Goal: Task Accomplishment & Management: Complete application form

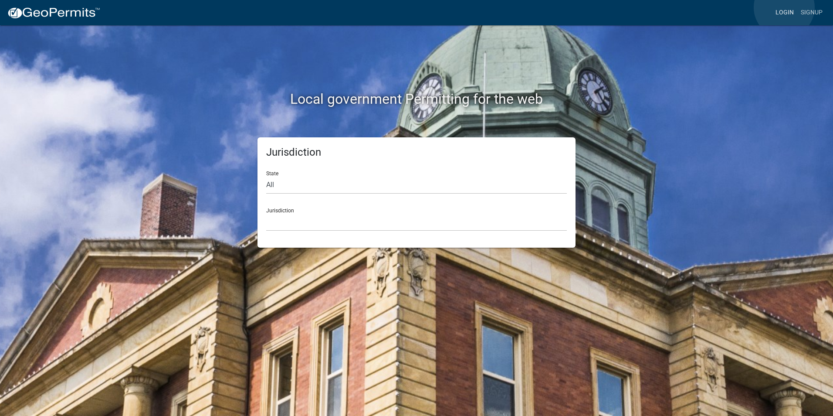
click at [784, 7] on link "Login" at bounding box center [784, 12] width 25 height 17
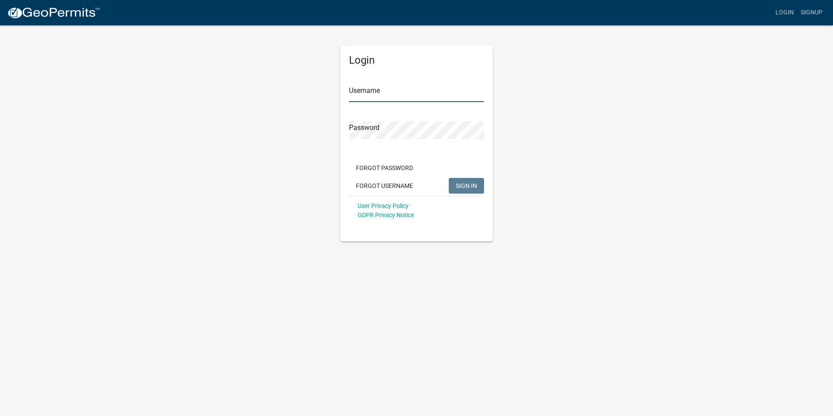
type input "Rockwell2012"
click at [468, 187] on span "SIGN IN" at bounding box center [466, 185] width 21 height 7
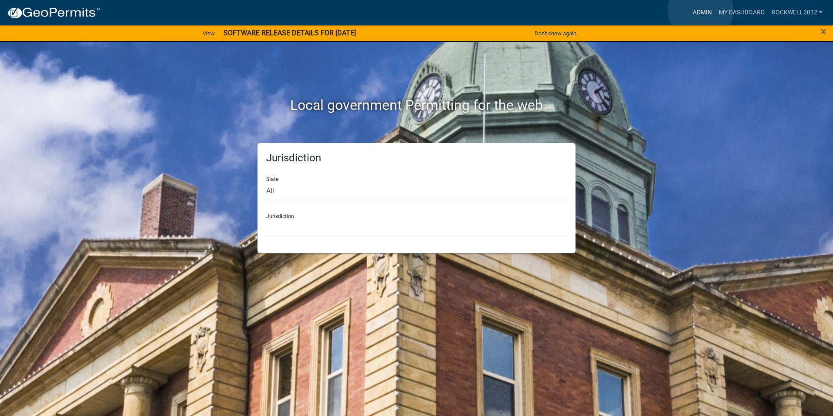
click at [701, 10] on link "Admin" at bounding box center [702, 12] width 26 height 17
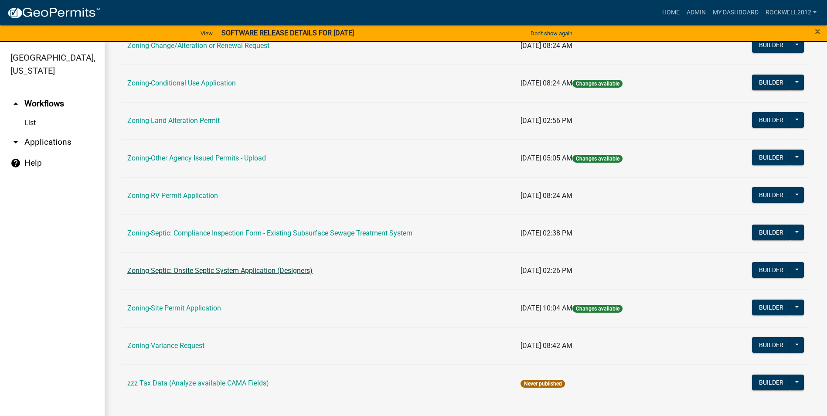
scroll to position [10, 0]
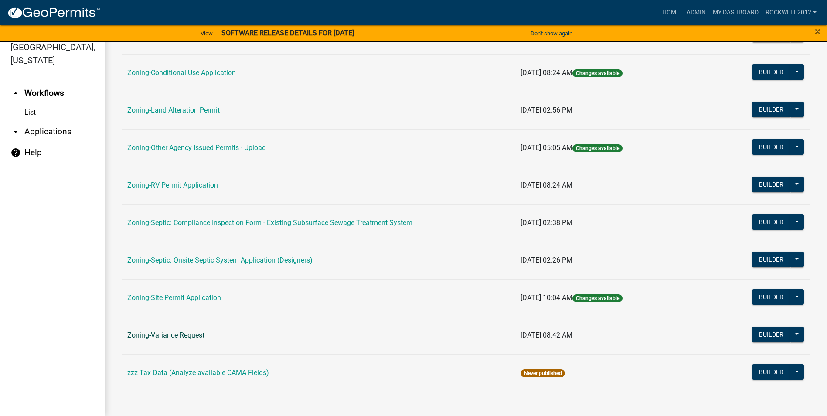
click at [173, 332] on link "Zoning-Variance Request" at bounding box center [165, 335] width 77 height 8
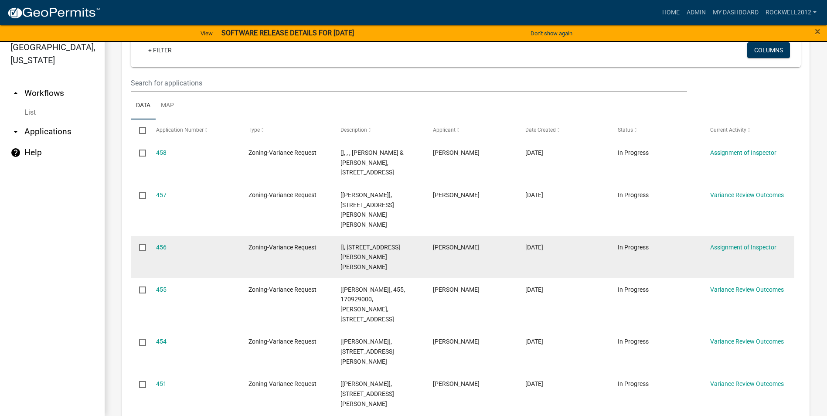
scroll to position [174, 0]
click at [159, 243] on link "456" at bounding box center [161, 246] width 10 height 7
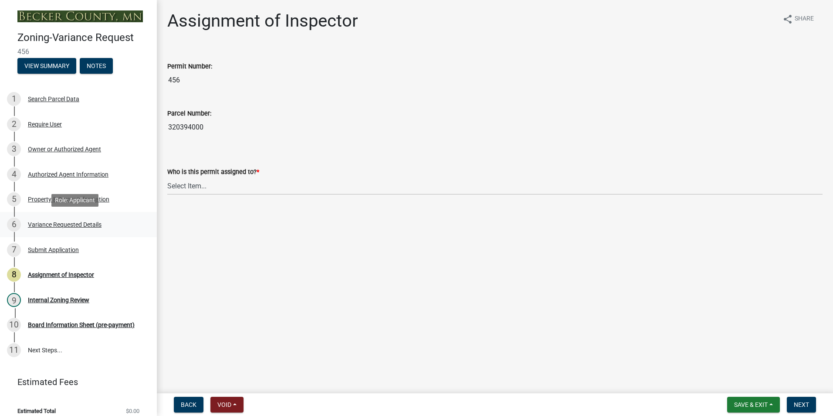
click at [69, 223] on div "Variance Requested Details" at bounding box center [65, 224] width 74 height 6
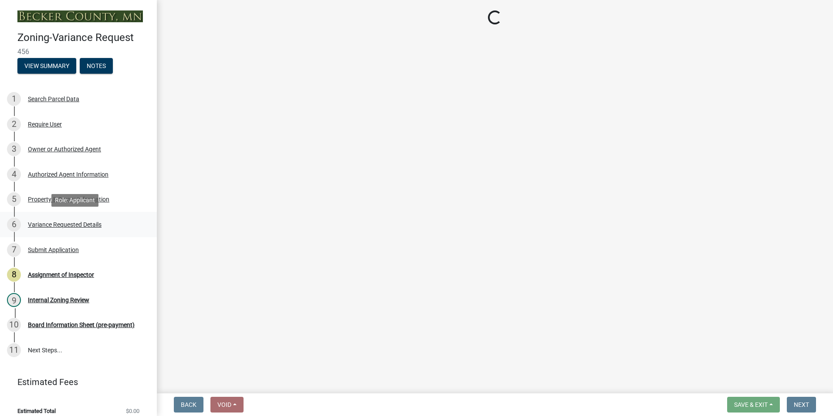
select select "edc6b78d-c029-41a6-a436-e6f76b5f0855"
select select "a5c6235c-6fe0-43e3-9b64-f3566618e99d"
select select "a60f612c-e64d-4767-92b2-cb2f842b6e0b"
select select "bb2b5e43-03c1-4874-9abf-a65f400af928"
select select "8ea3e6c3-8fed-4904-aa20-2f643744aa0c"
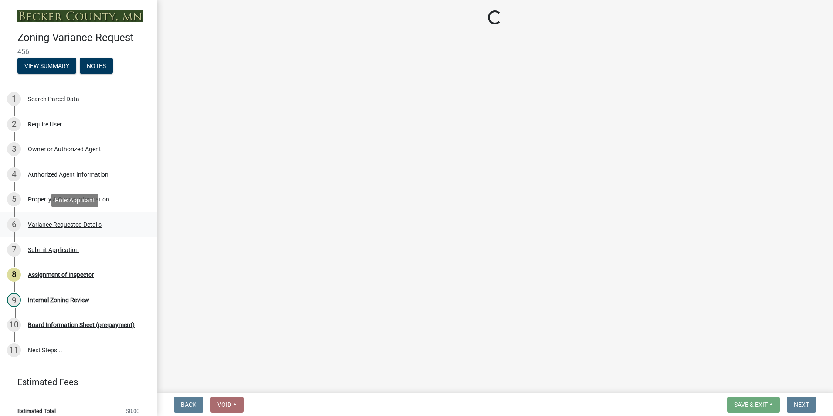
select select "860afd09-da87-482b-bca4-413f5cf53582"
select select "ee8740c3-f4d5-48cf-ad42-c8f7342b480c"
select select "1aa51e34-4f0a-4095-a3f3-287665056048"
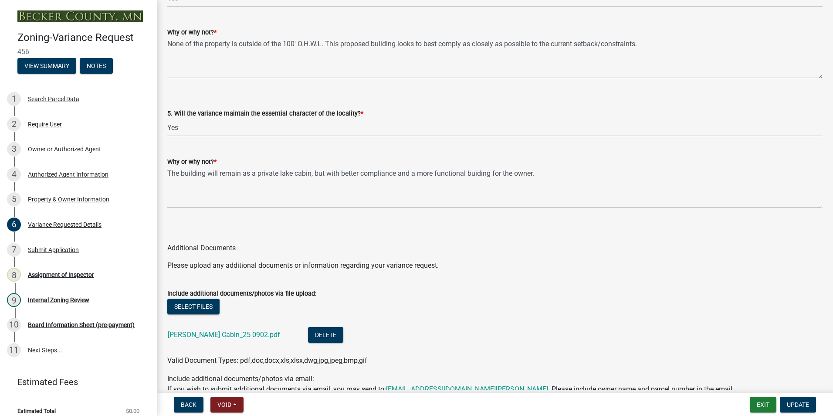
scroll to position [1830, 0]
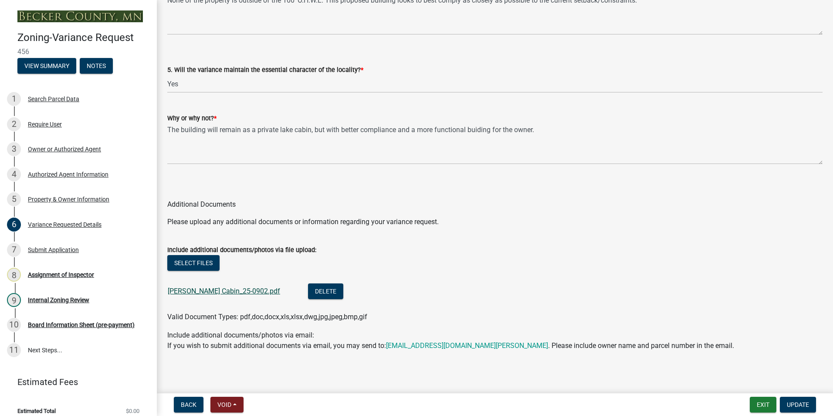
click at [201, 289] on link "[PERSON_NAME] Cabin_25-0902.pdf" at bounding box center [224, 291] width 112 height 8
click at [51, 148] on div "Owner or Authorized Agent" at bounding box center [64, 149] width 73 height 6
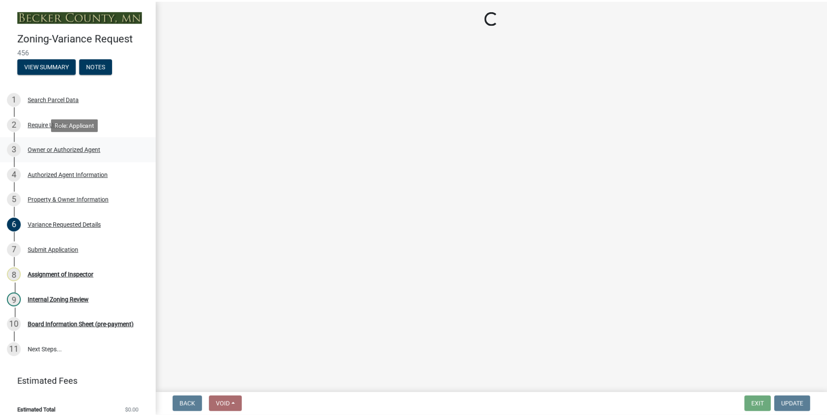
scroll to position [0, 0]
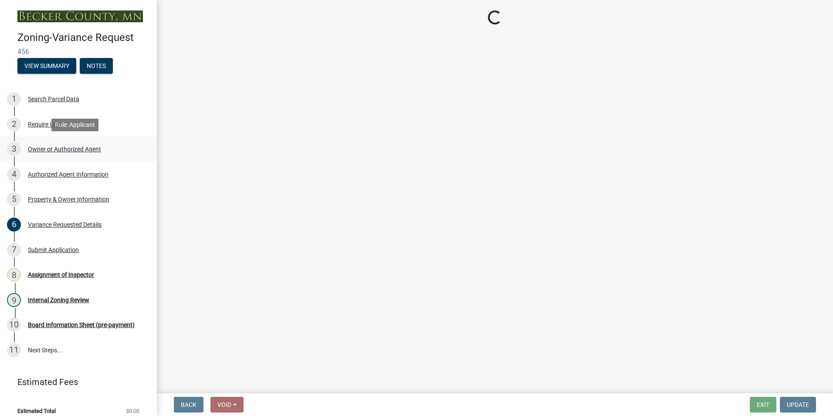
select select "21f18b9f-b5aa-471d-9875-f2b967bfb83c"
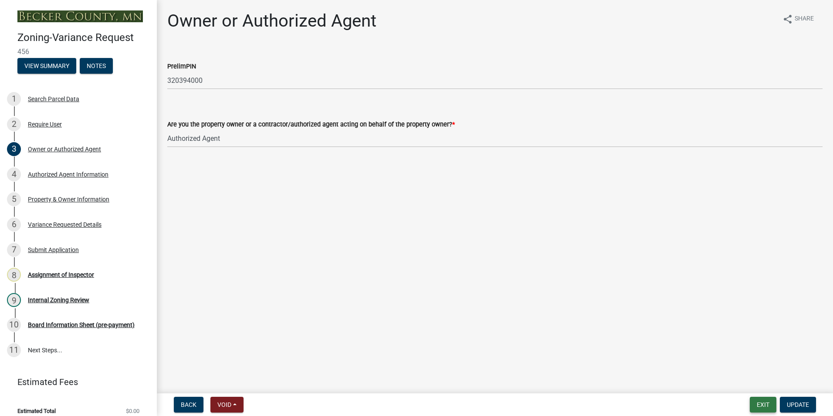
click at [766, 405] on button "Exit" at bounding box center [763, 405] width 27 height 16
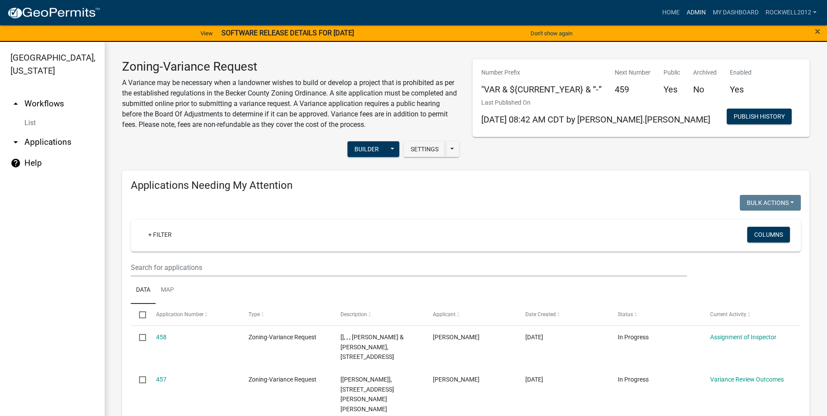
click at [688, 11] on link "Admin" at bounding box center [696, 12] width 26 height 17
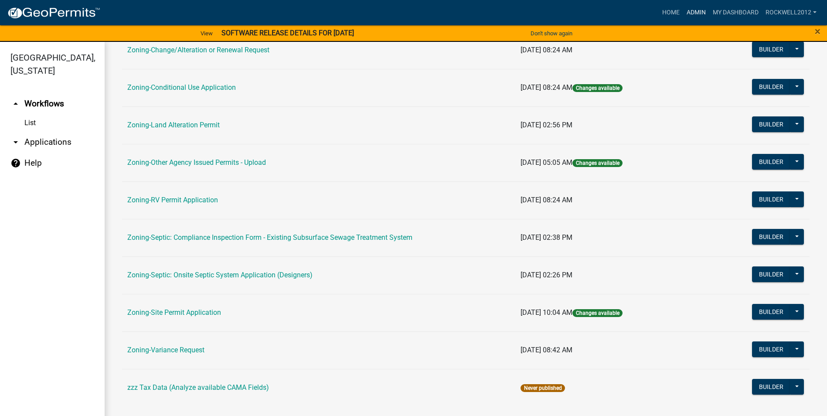
scroll to position [253, 0]
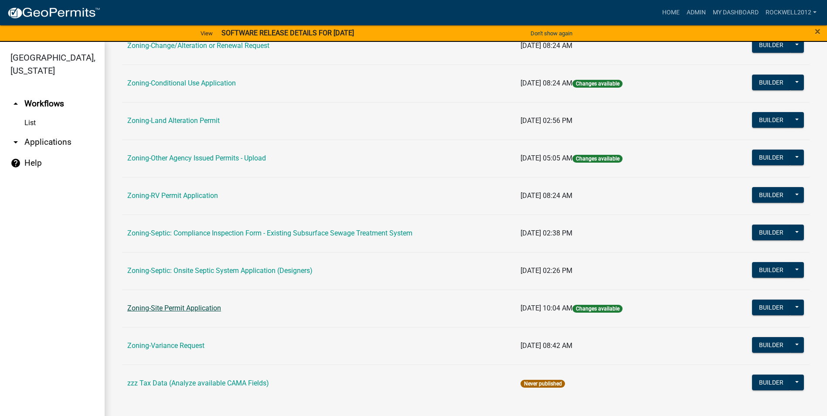
click at [161, 305] on link "Zoning-Site Permit Application" at bounding box center [174, 308] width 94 height 8
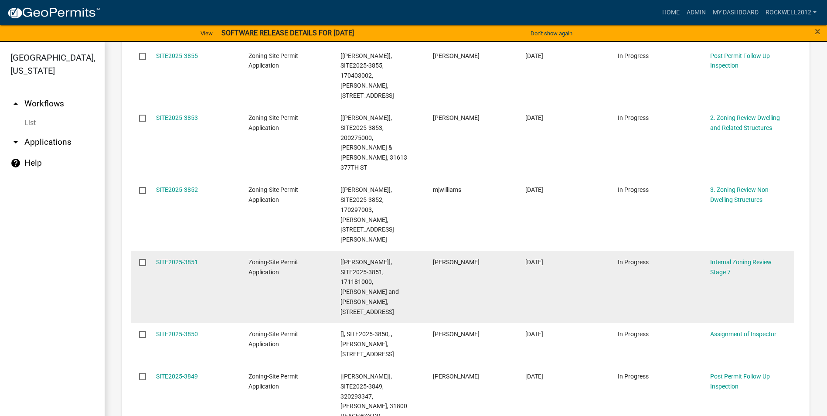
scroll to position [697, 0]
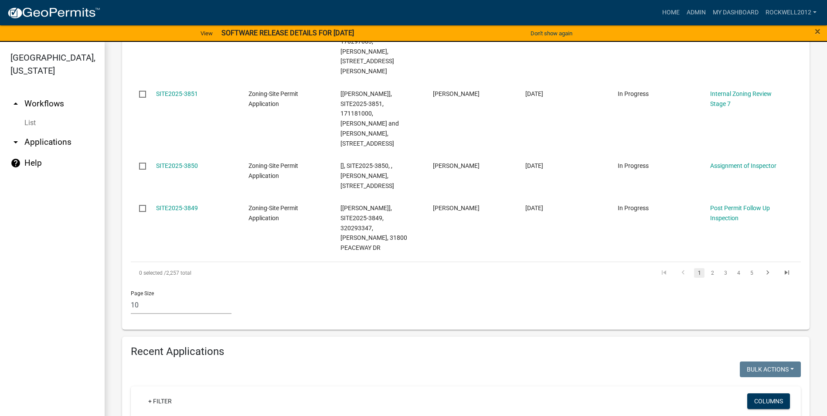
type input "[PERSON_NAME]"
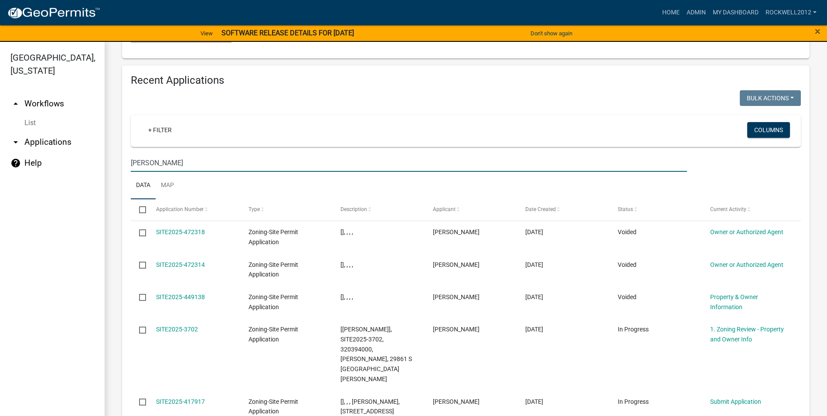
scroll to position [971, 0]
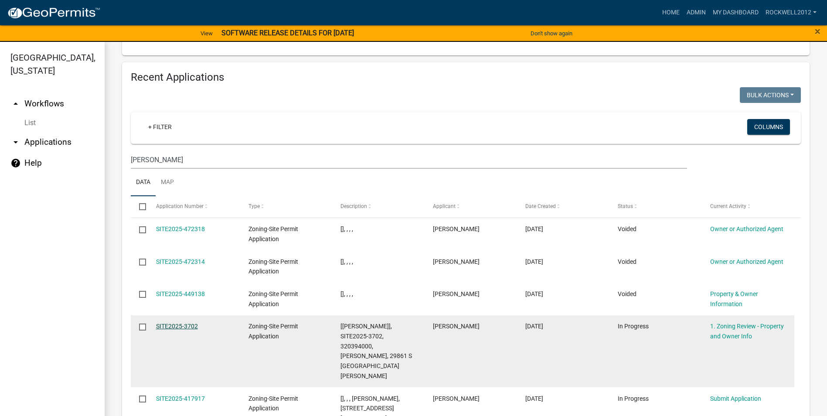
click at [170, 322] on link "SITE2025-3702" at bounding box center [177, 325] width 42 height 7
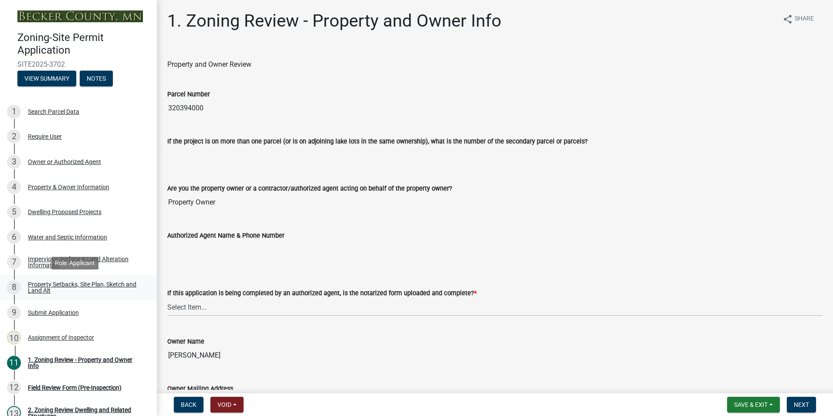
click at [49, 284] on div "Property Setbacks, Site Plan, Sketch and Land Alt" at bounding box center [85, 287] width 115 height 12
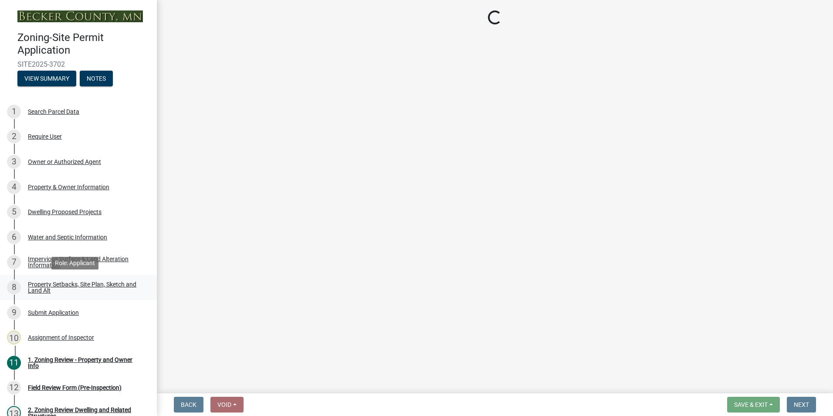
select select "7b13c63f-e699-4112-b373-98fbd28ec536"
select select "11f371a9-e35f-4759-9042-8d911340b665"
select select "b56a4575-9846-47cf-8067-c59a4853da22"
select select "12f785fb-c378-4b18-841c-21c73dc99083"
select select "e8ab2dc3-aa3f-46f3-9b4a-37eb25ad84af"
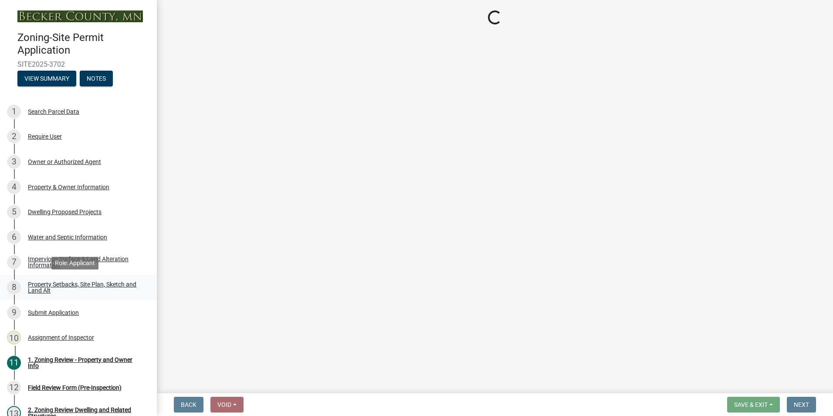
select select "27b2a8b4-abf6-463e-8c0c-7c5d2b4fe26f"
select select "5ad4ab64-b44e-481c-9000-9e5907aa74e1"
select select "a96800da-4e88-4c62-b1ff-2cd17f9e3346"
select select "c8b8ea71-7088-4e87-a493-7bc88cc2835b"
select select "133211ff-91ce-4a0a-9235-b48a7e2069a0"
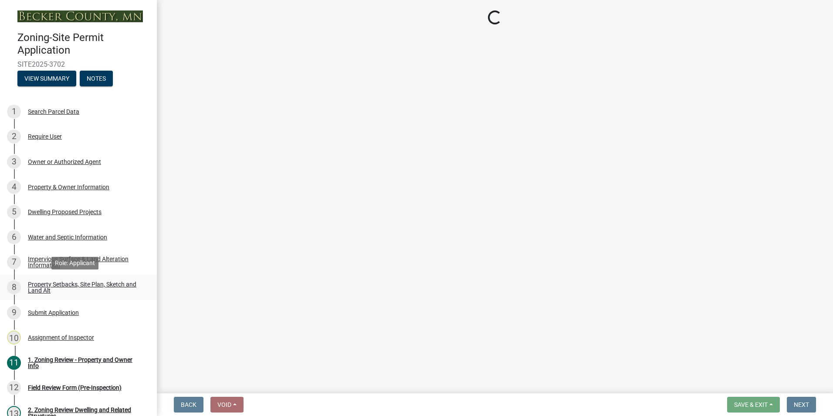
select select "19d13e65-c93d-443e-910a-7a17299544cc"
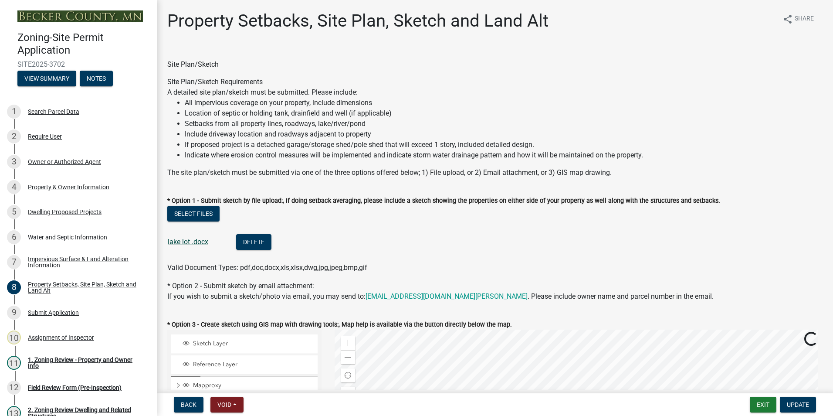
click at [186, 241] on link "lake lot .docx" at bounding box center [188, 241] width 41 height 8
click at [46, 337] on div "Assignment of Inspector" at bounding box center [61, 337] width 66 height 6
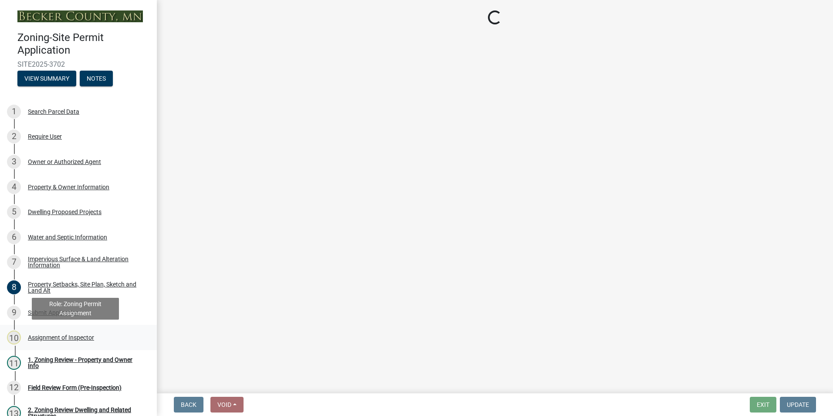
select select "ebd8400e-d8d5-49f8-911f-e671eb76408a"
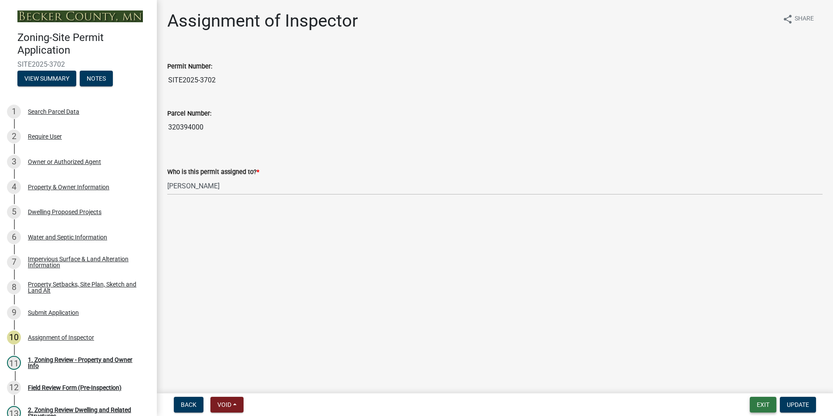
click at [760, 400] on button "Exit" at bounding box center [763, 405] width 27 height 16
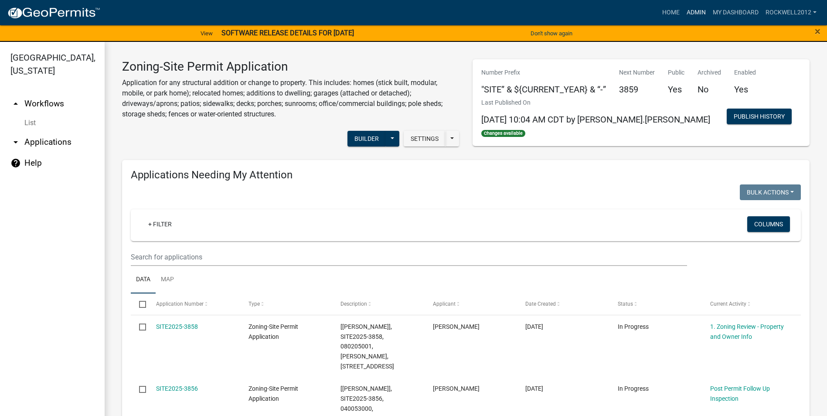
click at [697, 11] on link "Admin" at bounding box center [696, 12] width 26 height 17
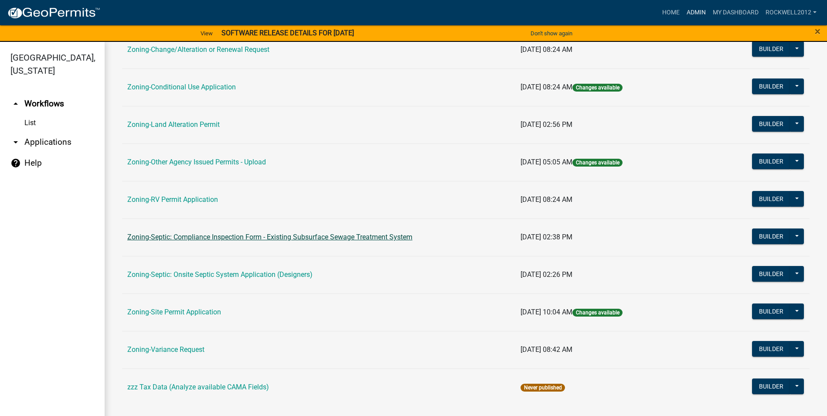
scroll to position [253, 0]
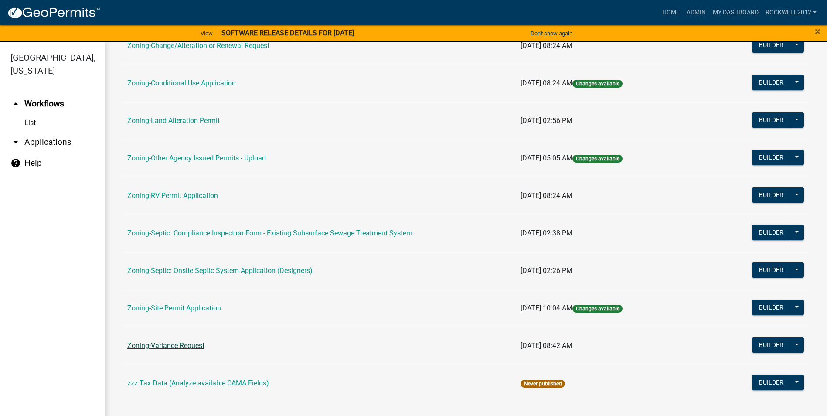
click at [167, 348] on link "Zoning-Variance Request" at bounding box center [165, 345] width 77 height 8
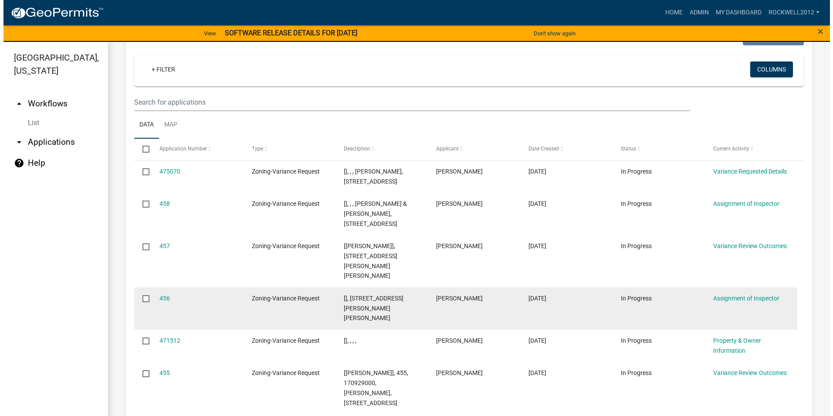
scroll to position [915, 0]
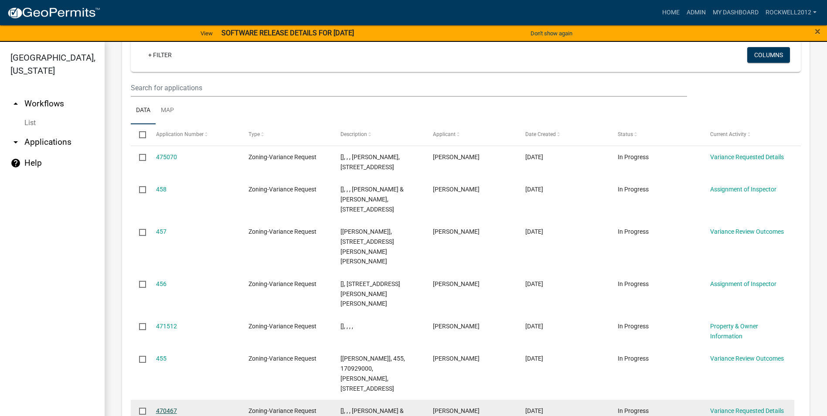
click at [169, 407] on link "470467" at bounding box center [166, 410] width 21 height 7
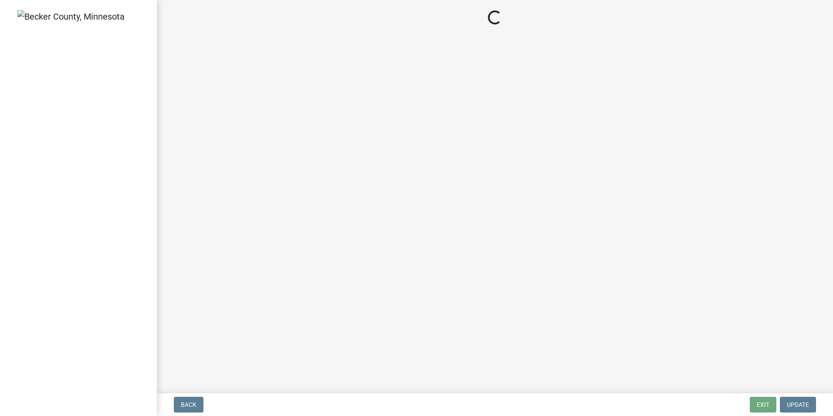
select select "edc6b78d-c029-41a6-a436-e6f76b5f0855"
select select "15bf2cec-1ca8-47a3-85db-999609351cbd"
select select "7b4e921e-23d5-43ad-813a-b7a6ebdae9a4"
select select "bb2b5e43-03c1-4874-9abf-a65f400af928"
select select "8ea3e6c3-8fed-4904-aa20-2f643744aa0c"
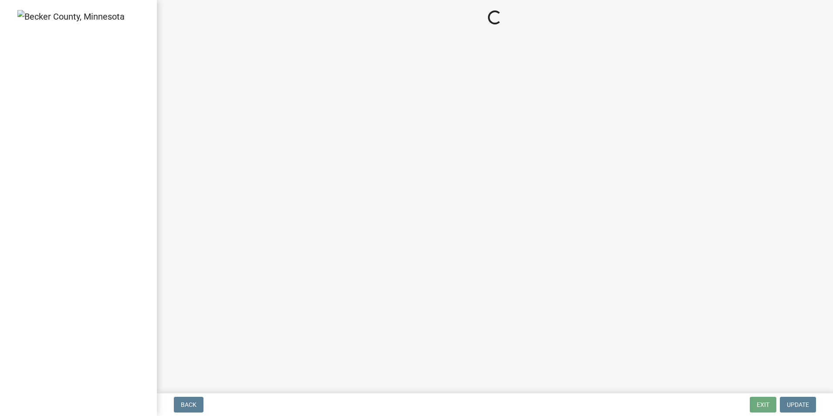
select select "860afd09-da87-482b-bca4-413f5cf53582"
select select "ee8740c3-f4d5-48cf-ad42-c8f7342b480c"
select select "1aa51e34-4f0a-4095-a3f3-287665056048"
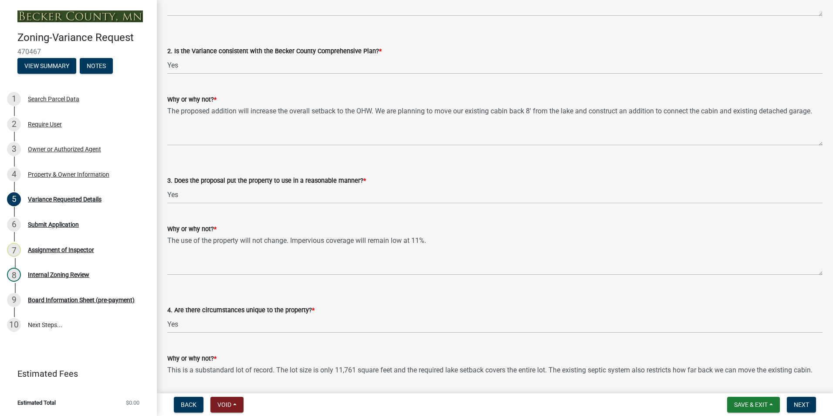
scroll to position [1278, 0]
